Goal: Information Seeking & Learning: Understand process/instructions

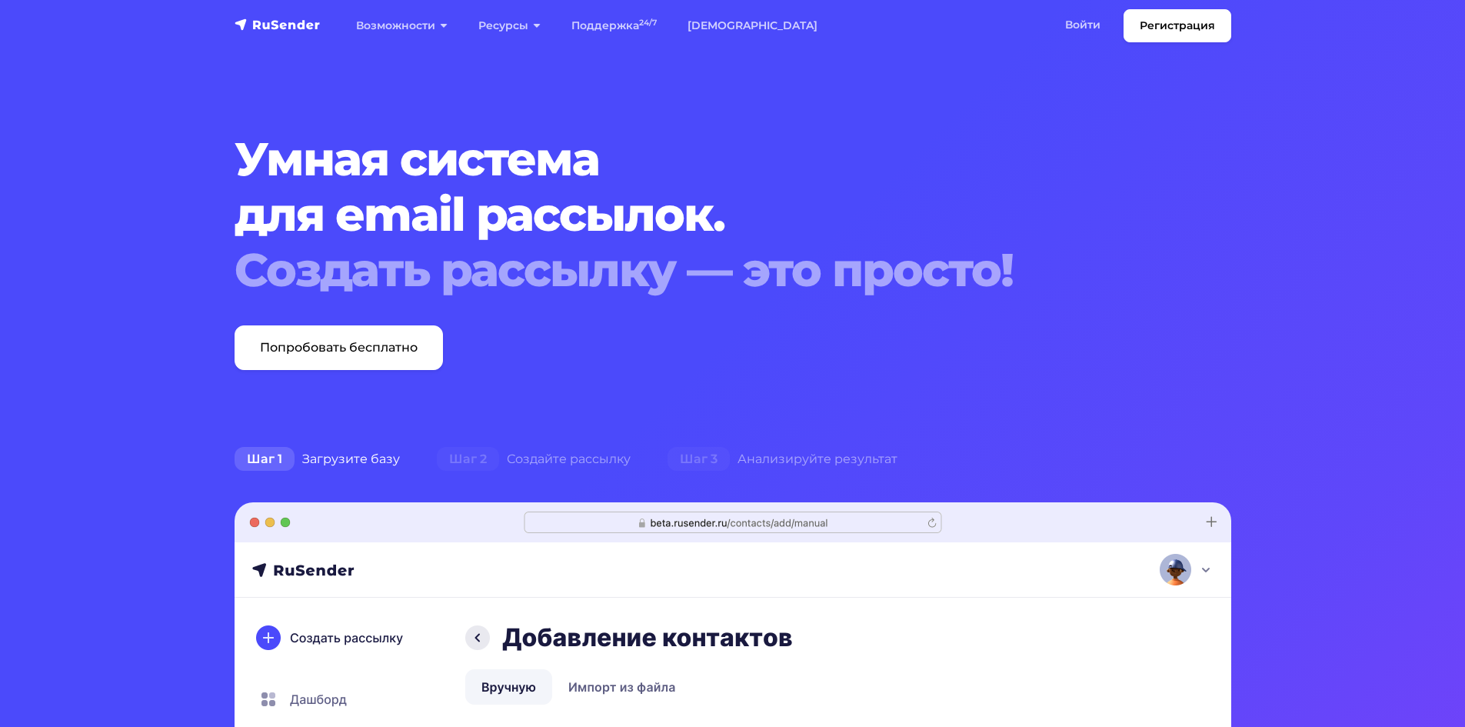
click at [615, 23] on link "Поддержка 24/7" at bounding box center [614, 26] width 116 height 32
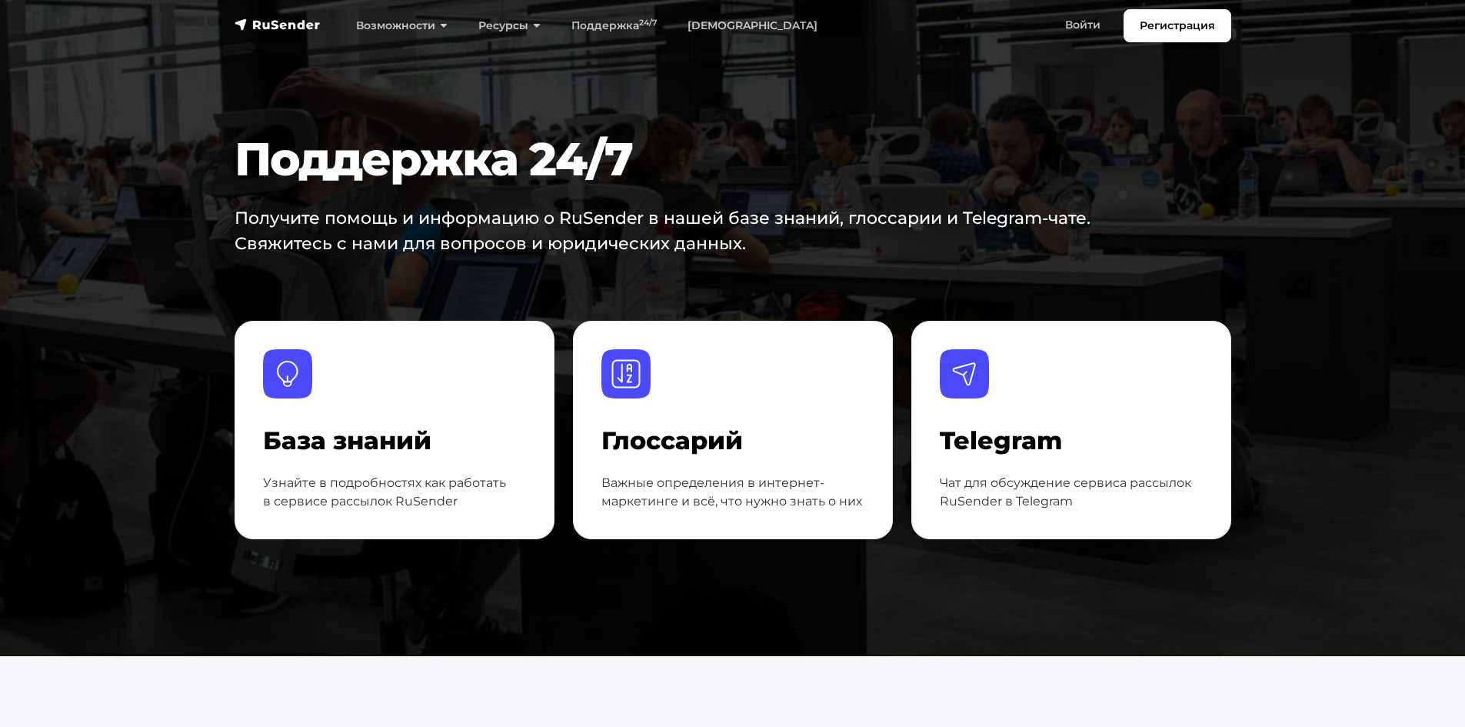
click at [459, 394] on div at bounding box center [394, 387] width 263 height 77
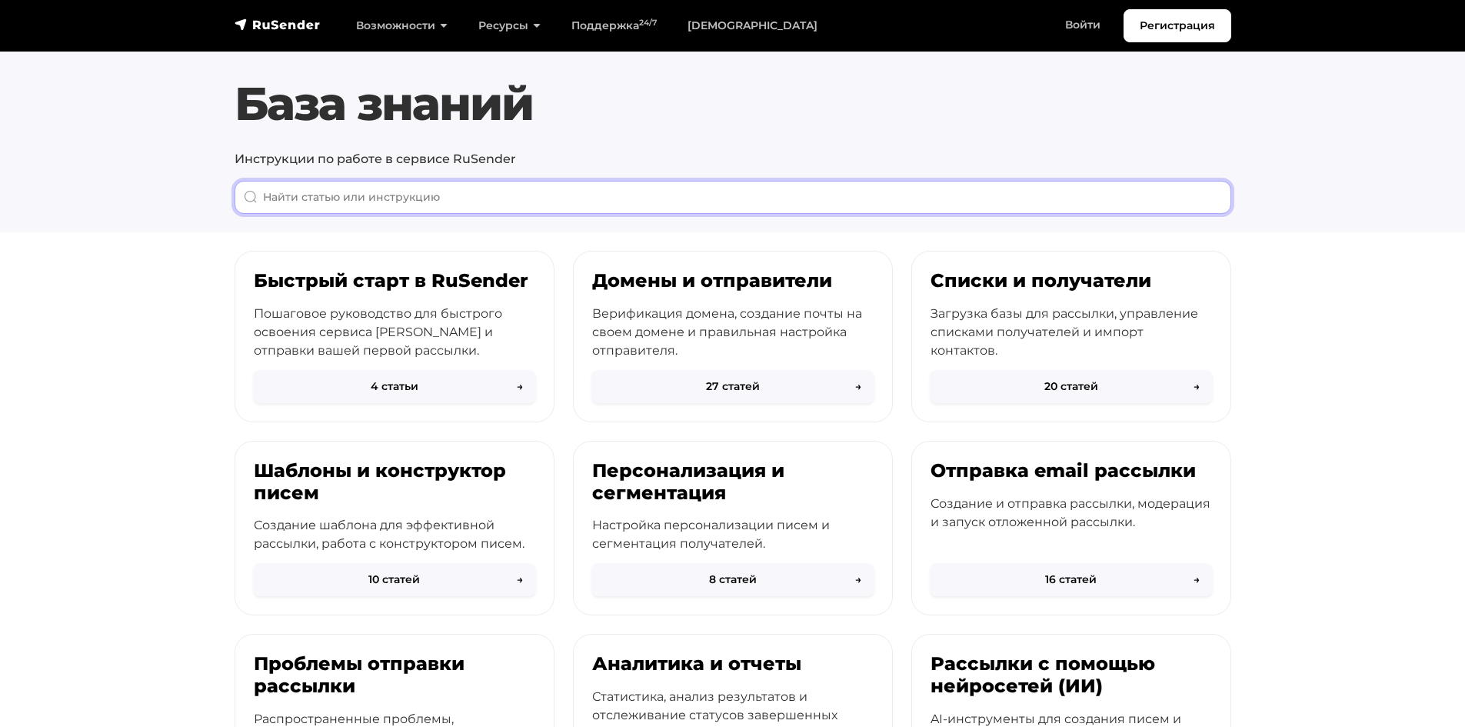
click at [546, 211] on input "When autocomplete results are available use up and down arrows to review and en…" at bounding box center [733, 197] width 996 height 33
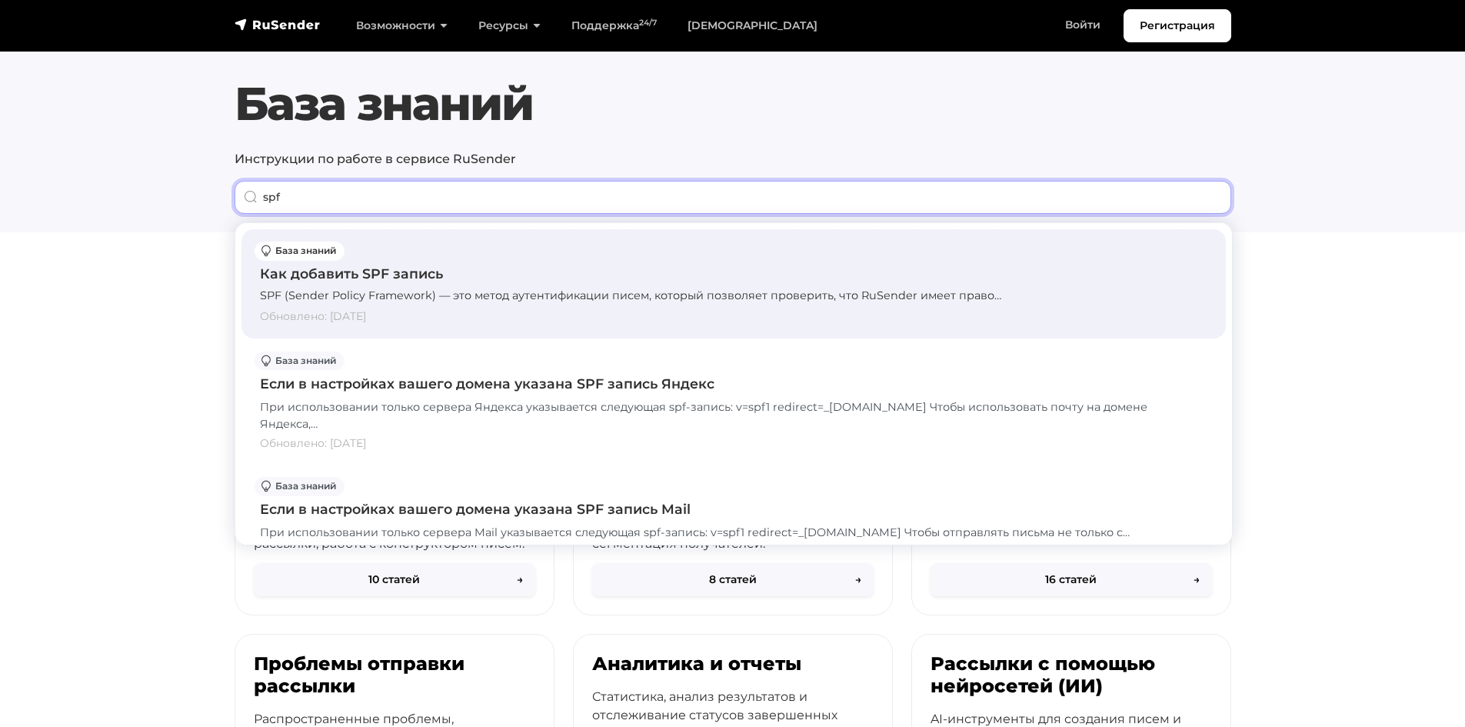
type input "spf"
click at [398, 274] on div "Как добавить SPF запись" at bounding box center [733, 274] width 947 height 20
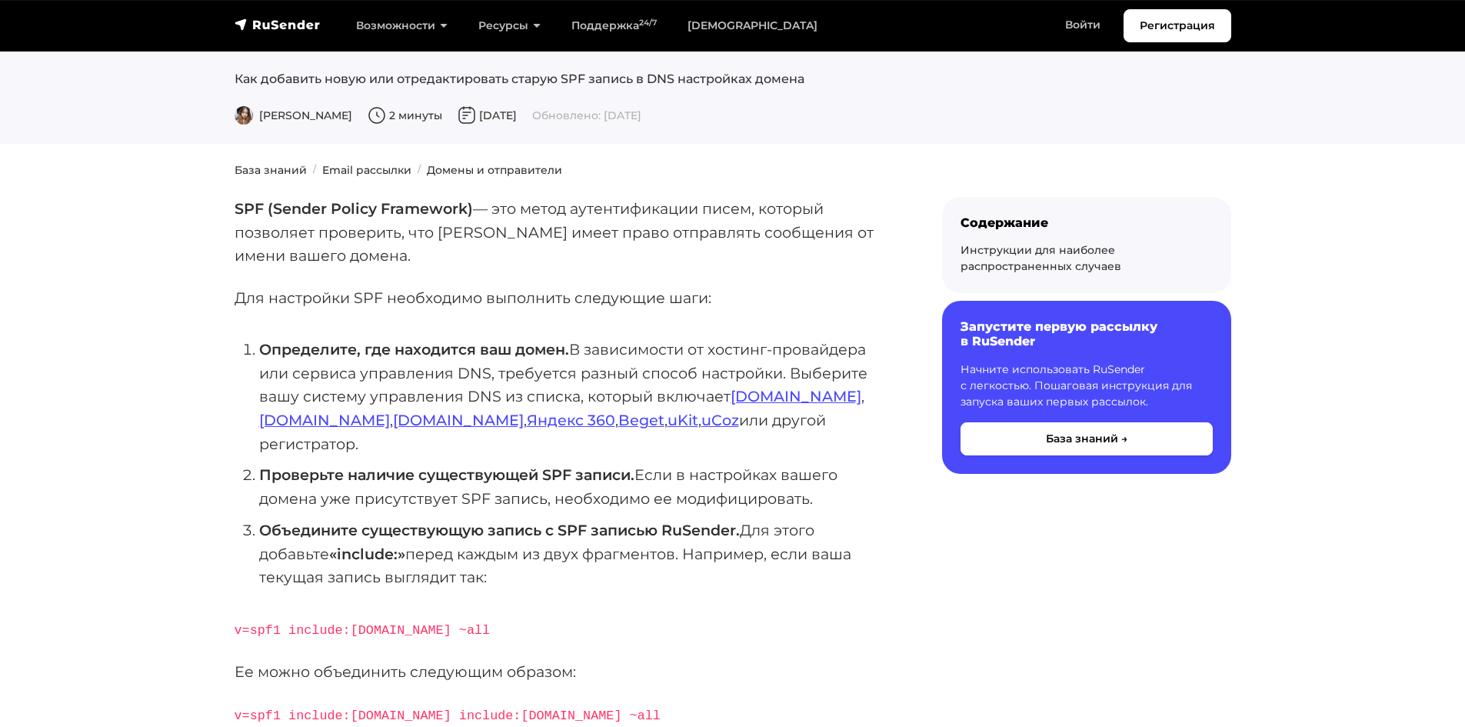
scroll to position [231, 0]
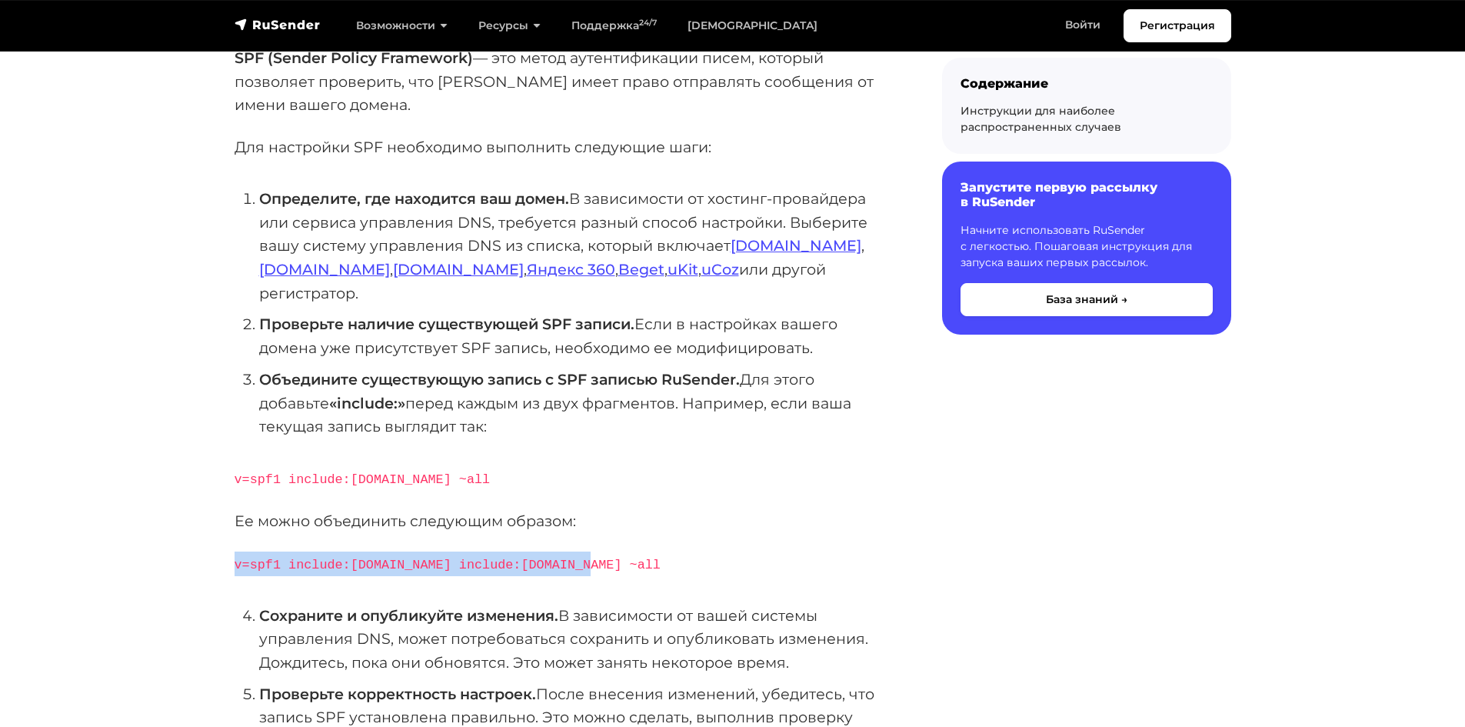
drag, startPoint x: 235, startPoint y: 542, endPoint x: 632, endPoint y: 540, distance: 397.5
click at [630, 551] on p "v=spf1 include:rsndr.ru include:domain.ru ~all" at bounding box center [564, 563] width 658 height 25
copy code "v=spf1 include:rsndr.ru include:domain.ru ~all"
